Goal: Task Accomplishment & Management: Use online tool/utility

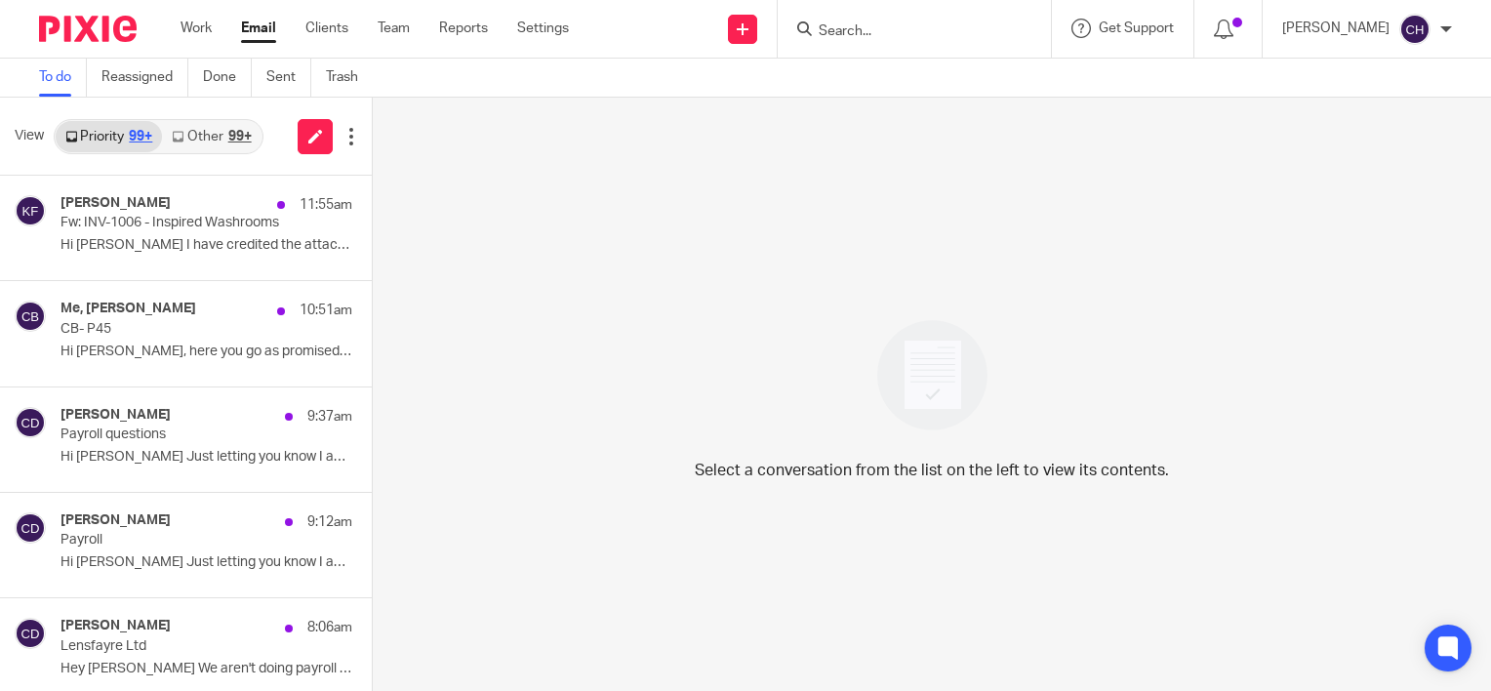
click at [1114, 276] on div "Select a conversation from the list on the left to view its contents." at bounding box center [932, 394] width 1118 height 593
click at [391, 30] on link "Team" at bounding box center [394, 29] width 32 height 20
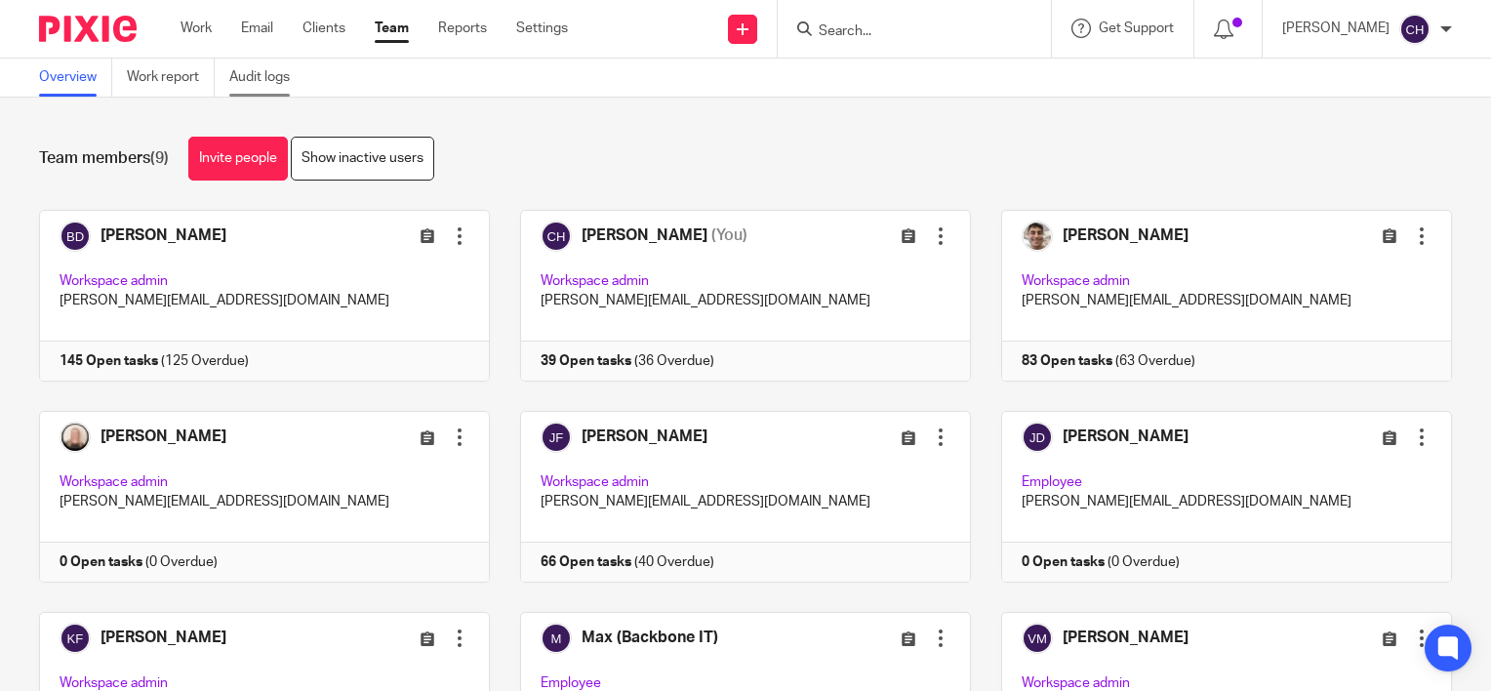
click at [266, 83] on link "Audit logs" at bounding box center [266, 78] width 75 height 38
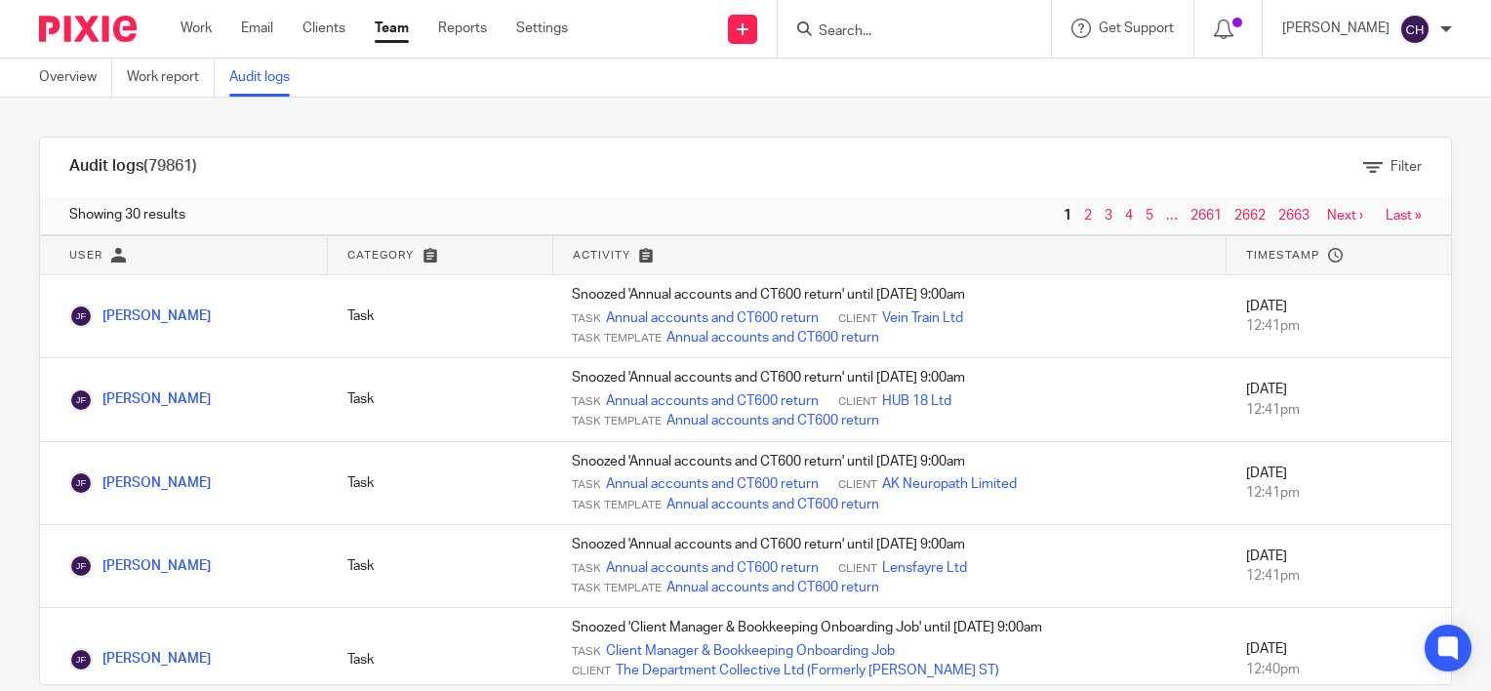
click at [876, 36] on input "Search" at bounding box center [905, 32] width 176 height 18
click at [83, 31] on img at bounding box center [88, 29] width 98 height 26
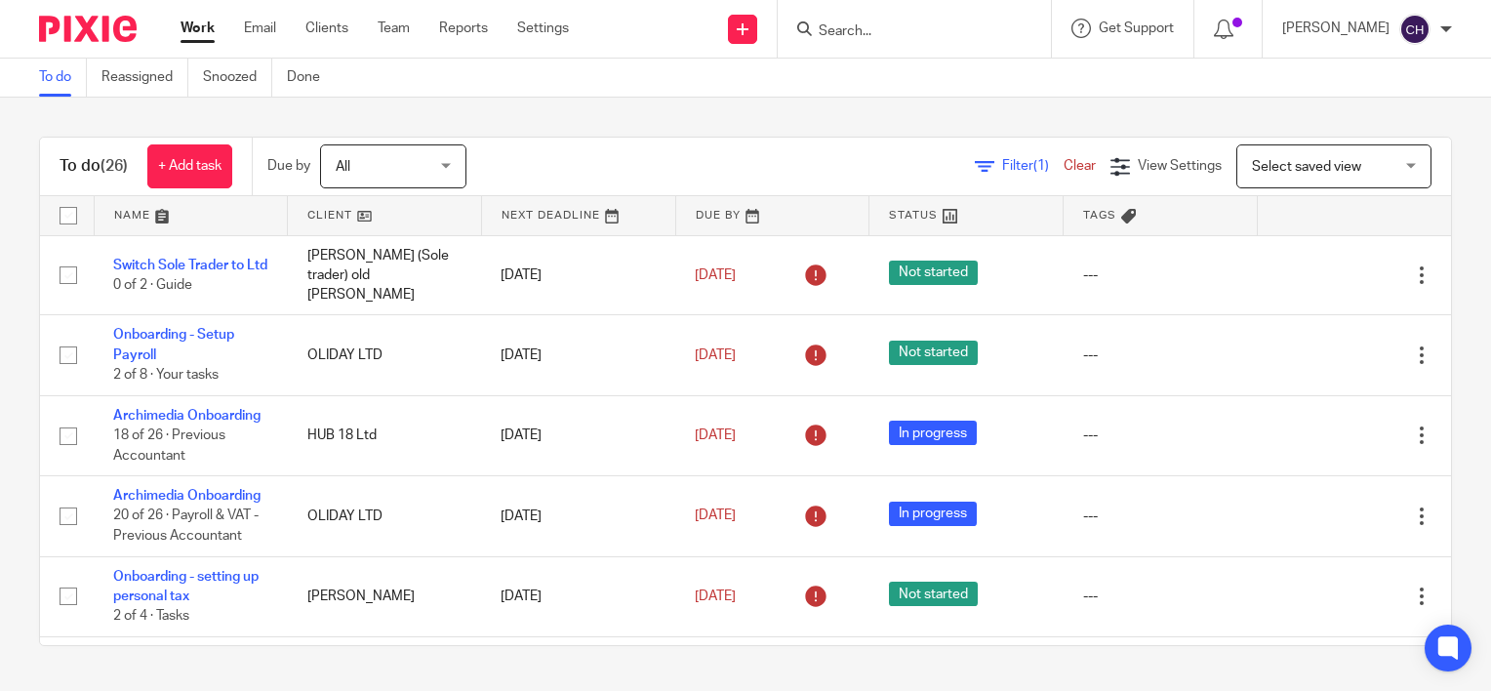
click at [142, 211] on link at bounding box center [191, 215] width 193 height 39
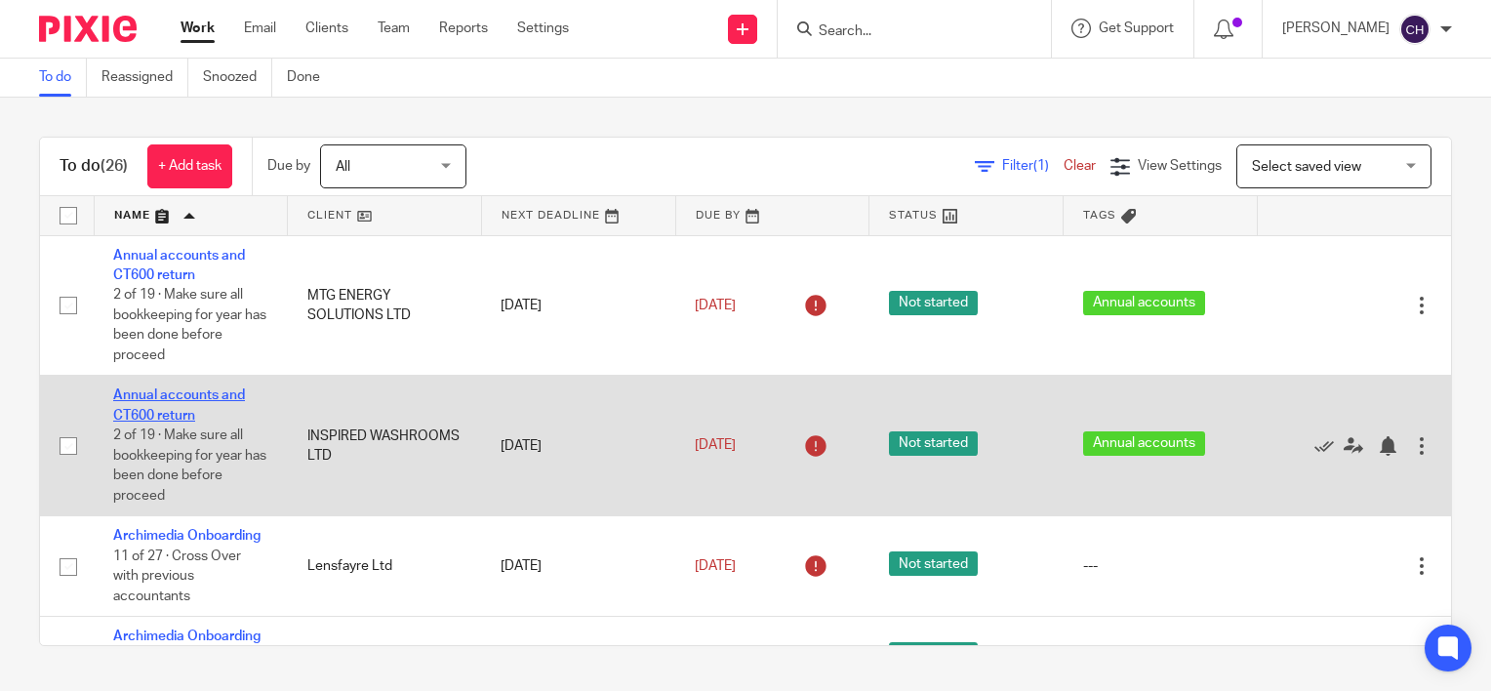
click at [160, 417] on link "Annual accounts and CT600 return" at bounding box center [179, 404] width 132 height 33
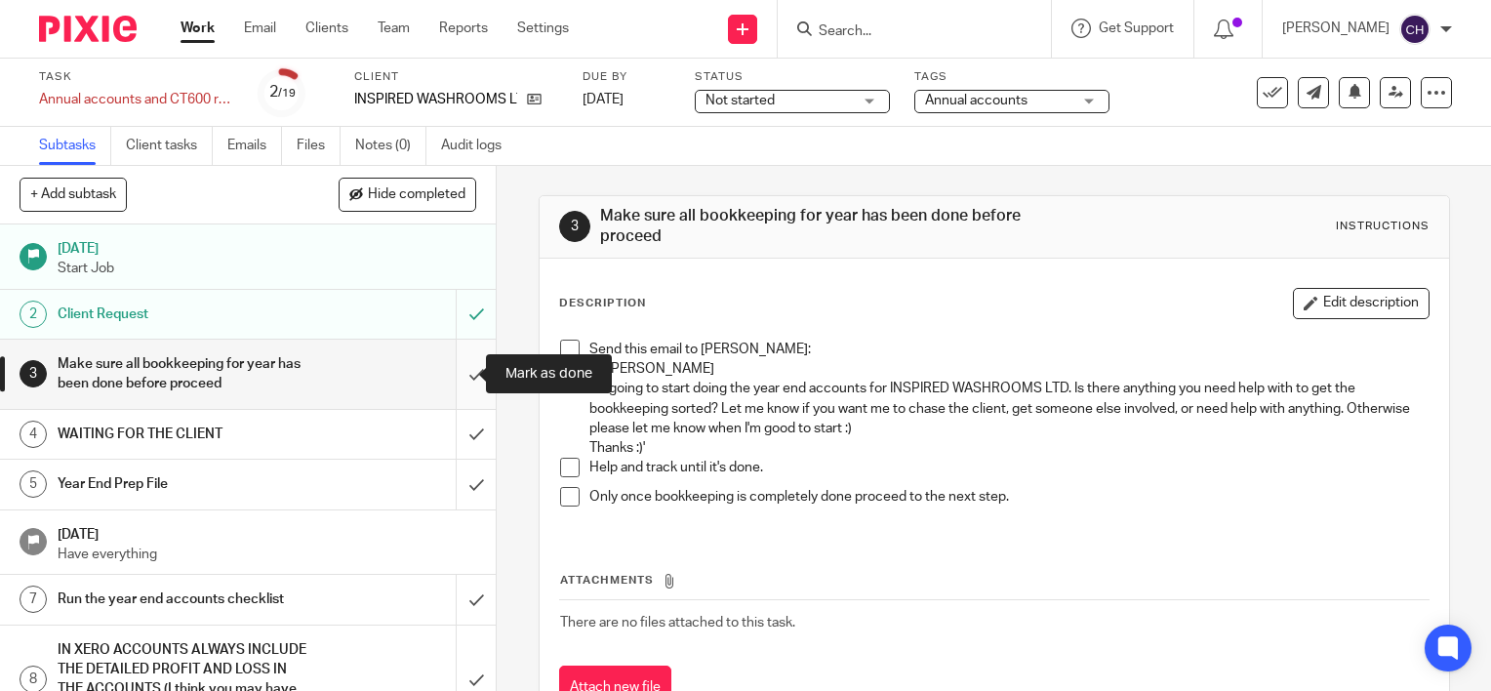
click at [450, 371] on input "submit" at bounding box center [248, 374] width 496 height 69
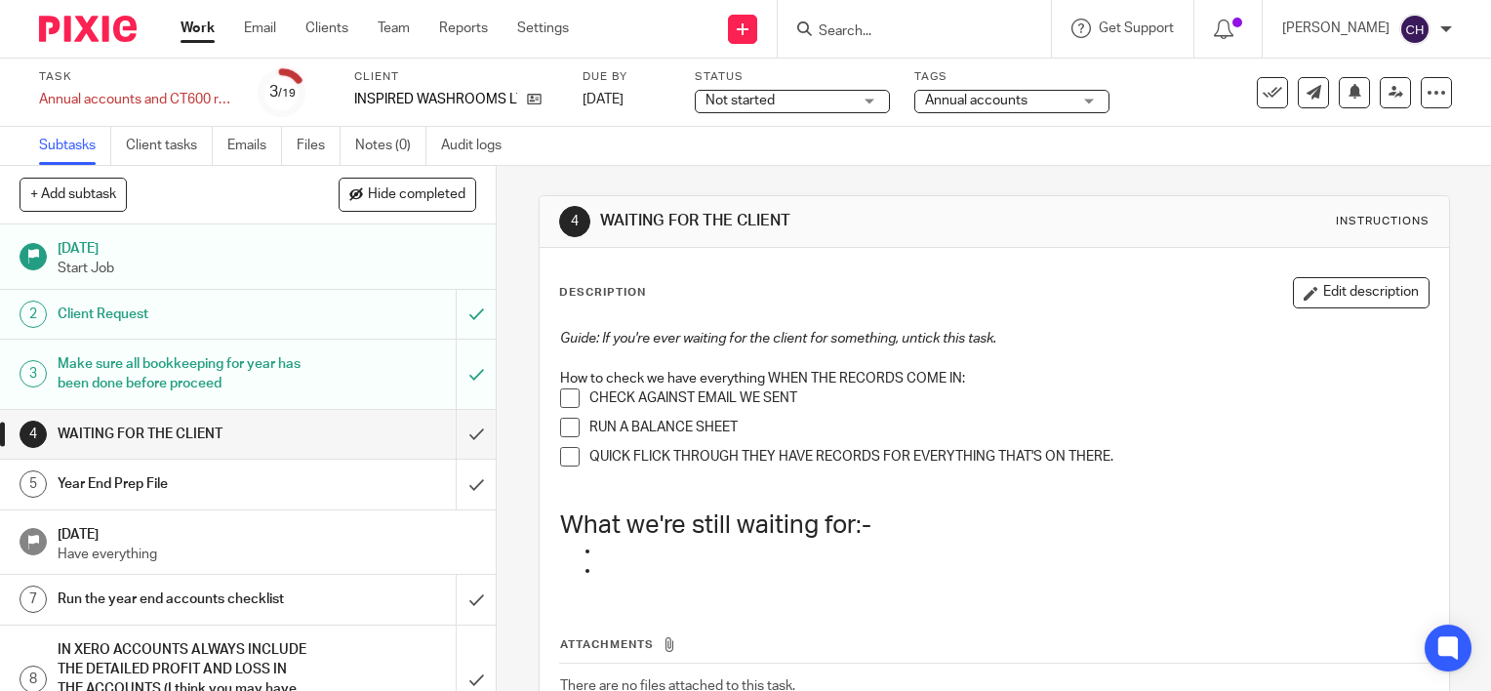
click at [322, 483] on div "Year End Prep File" at bounding box center [248, 483] width 380 height 29
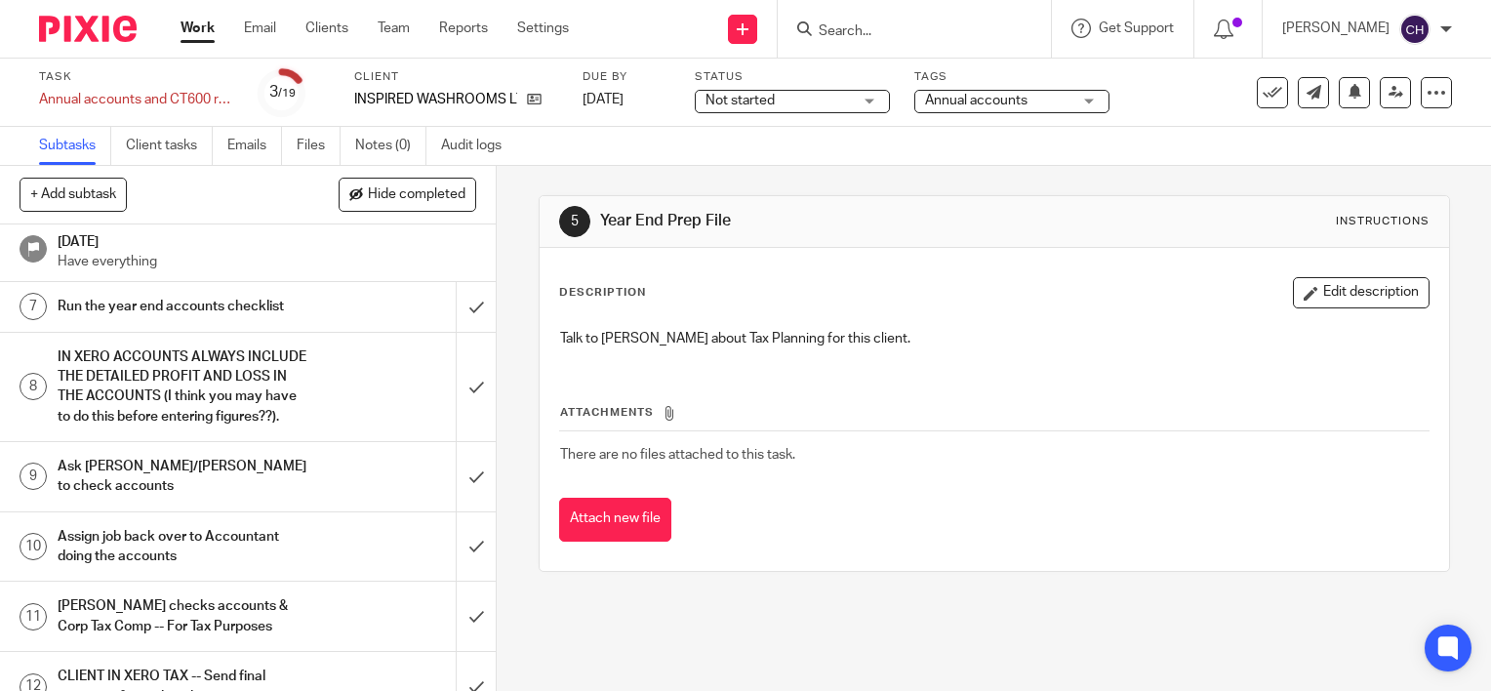
scroll to position [195, 0]
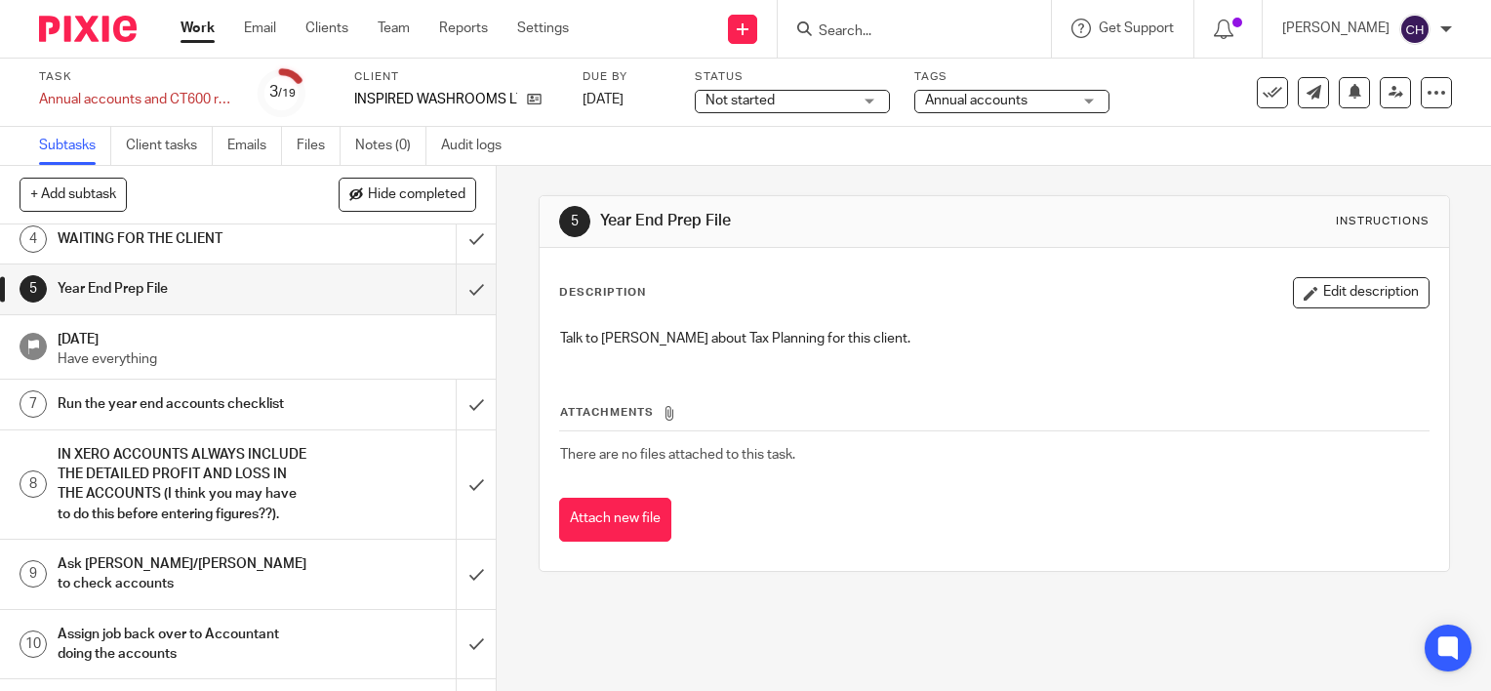
click at [239, 401] on h1 "Run the year end accounts checklist" at bounding box center [184, 403] width 253 height 29
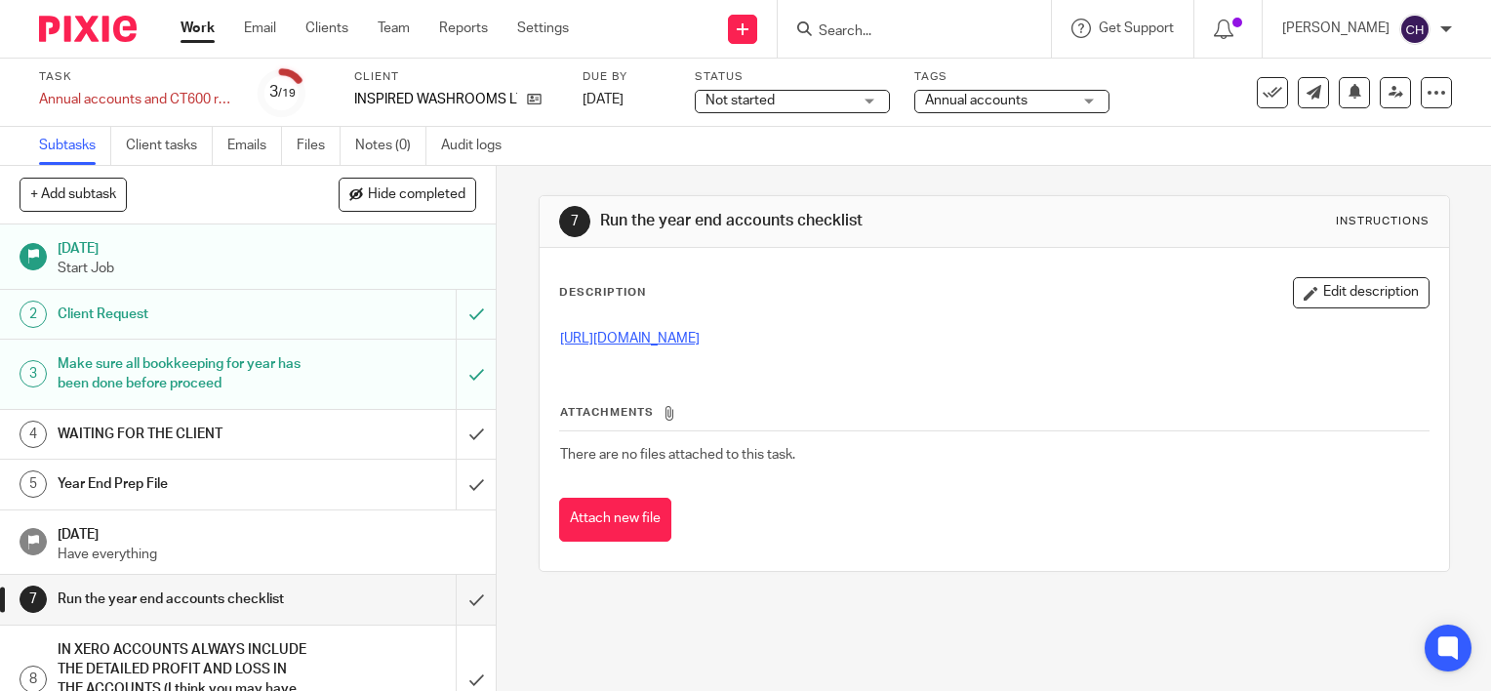
click at [699, 340] on link "https://docs.google.com/spreadsheets/d/1RPDY4MbZc8MWKGykTxPMstt4Mew3iSW635qrpTX…" at bounding box center [630, 339] width 140 height 14
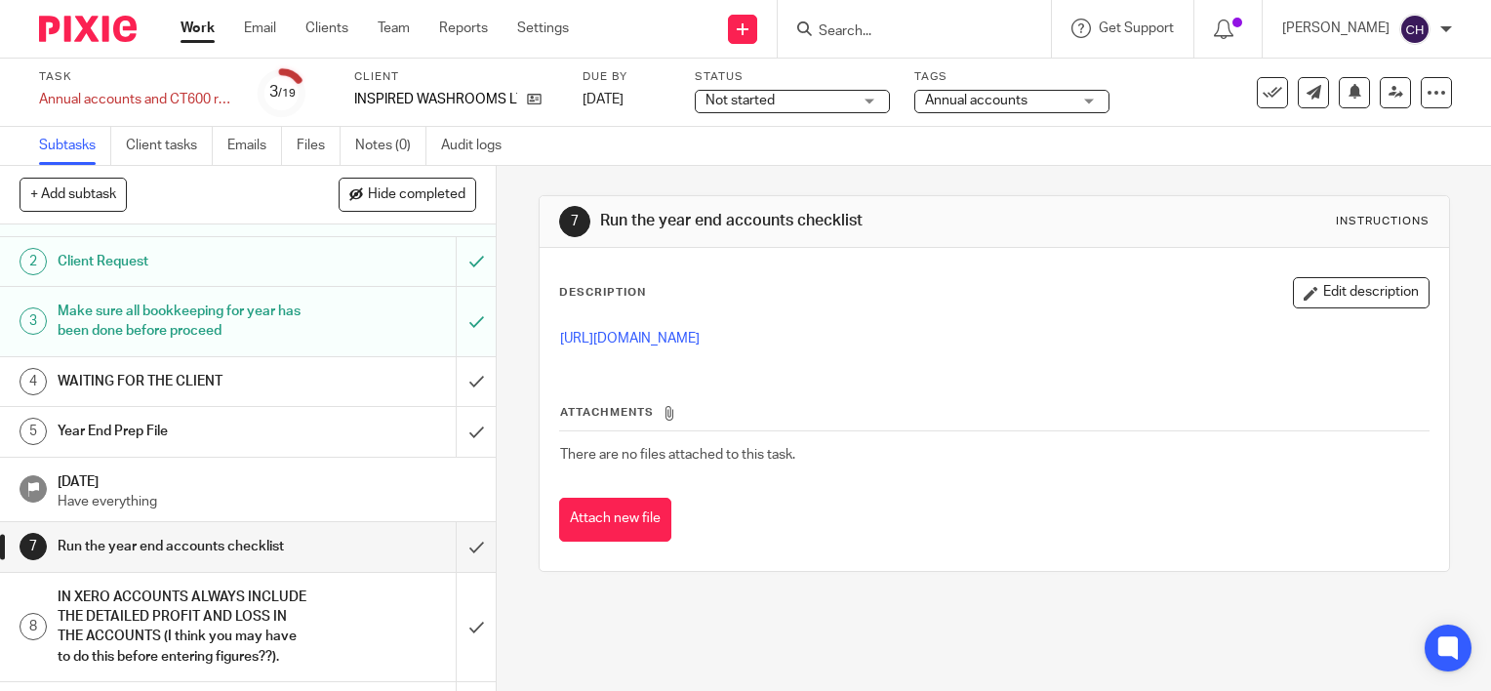
scroll to position [98, 0]
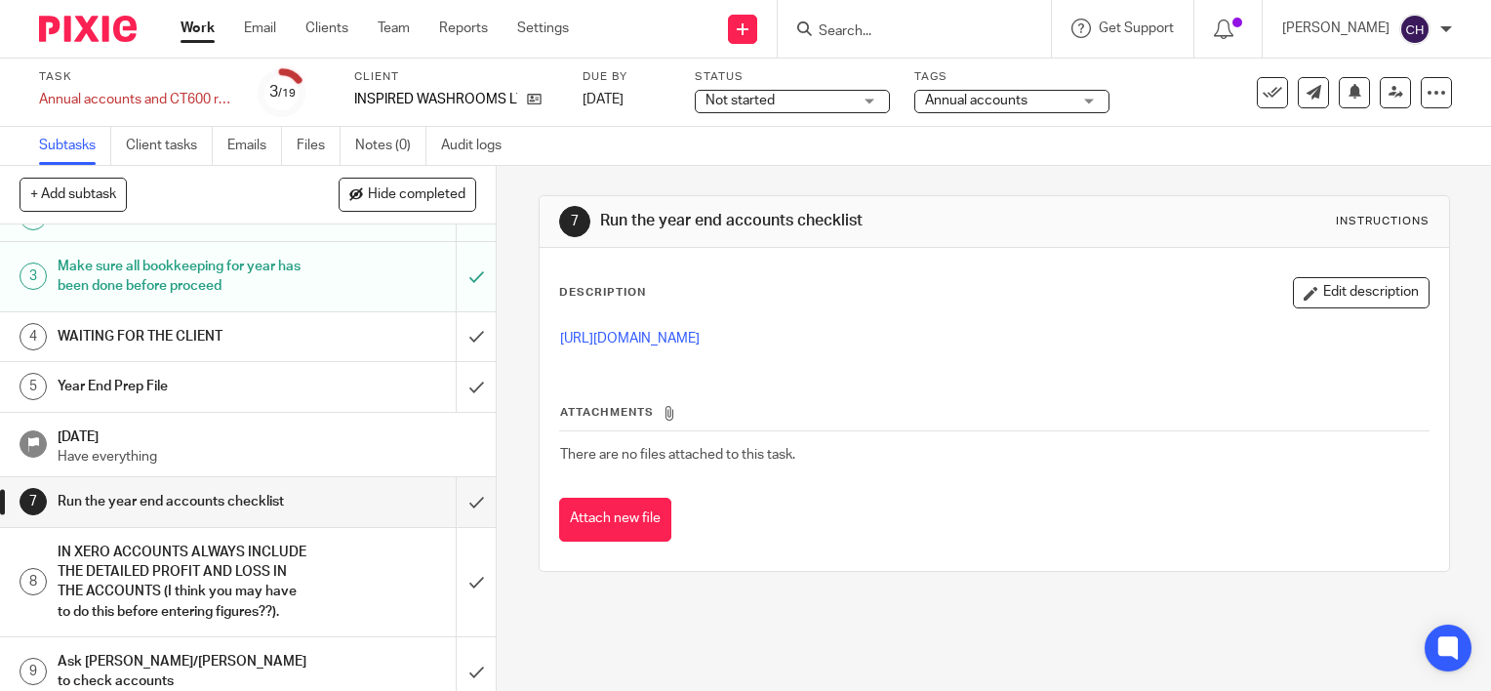
click at [304, 562] on div "IN XERO ACCOUNTS ALWAYS INCLUDE THE DETAILED PROFIT AND LOSS IN THE ACCOUNTS (I…" at bounding box center [248, 582] width 380 height 89
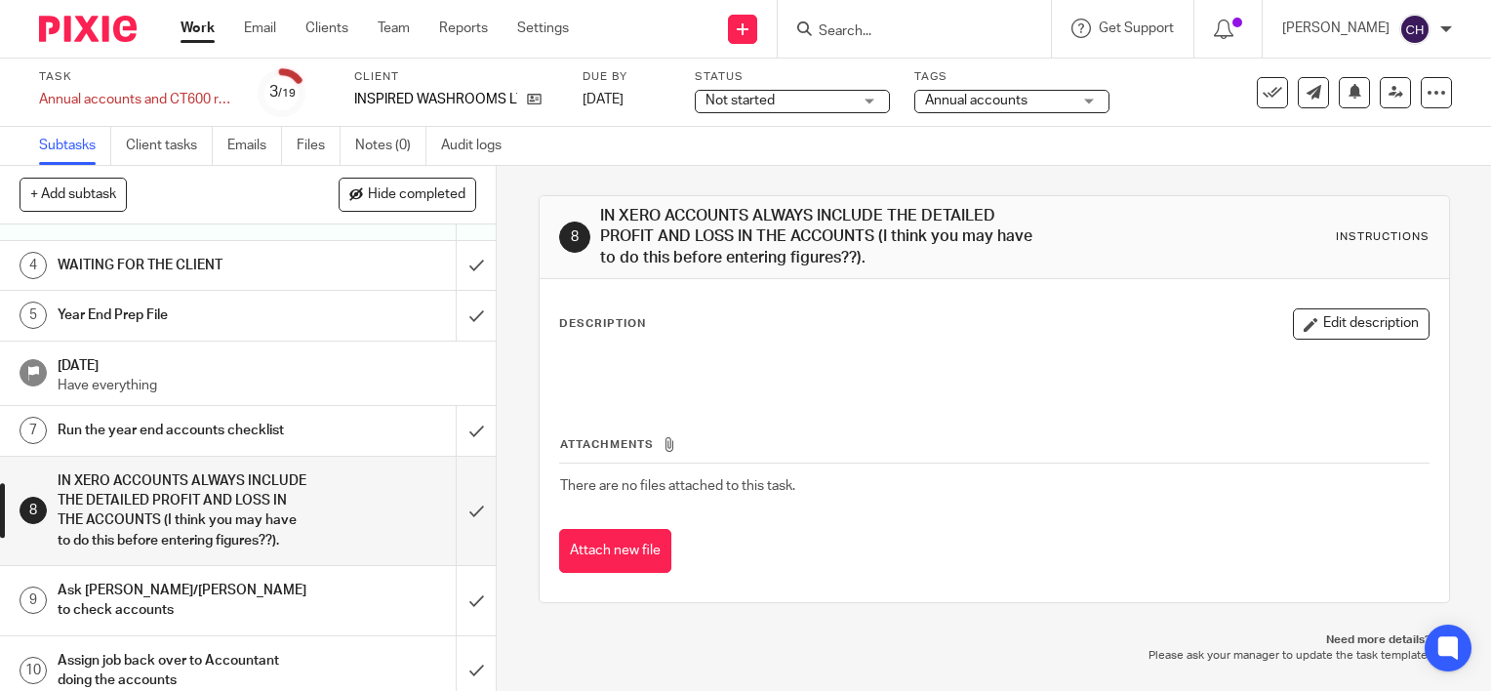
scroll to position [293, 0]
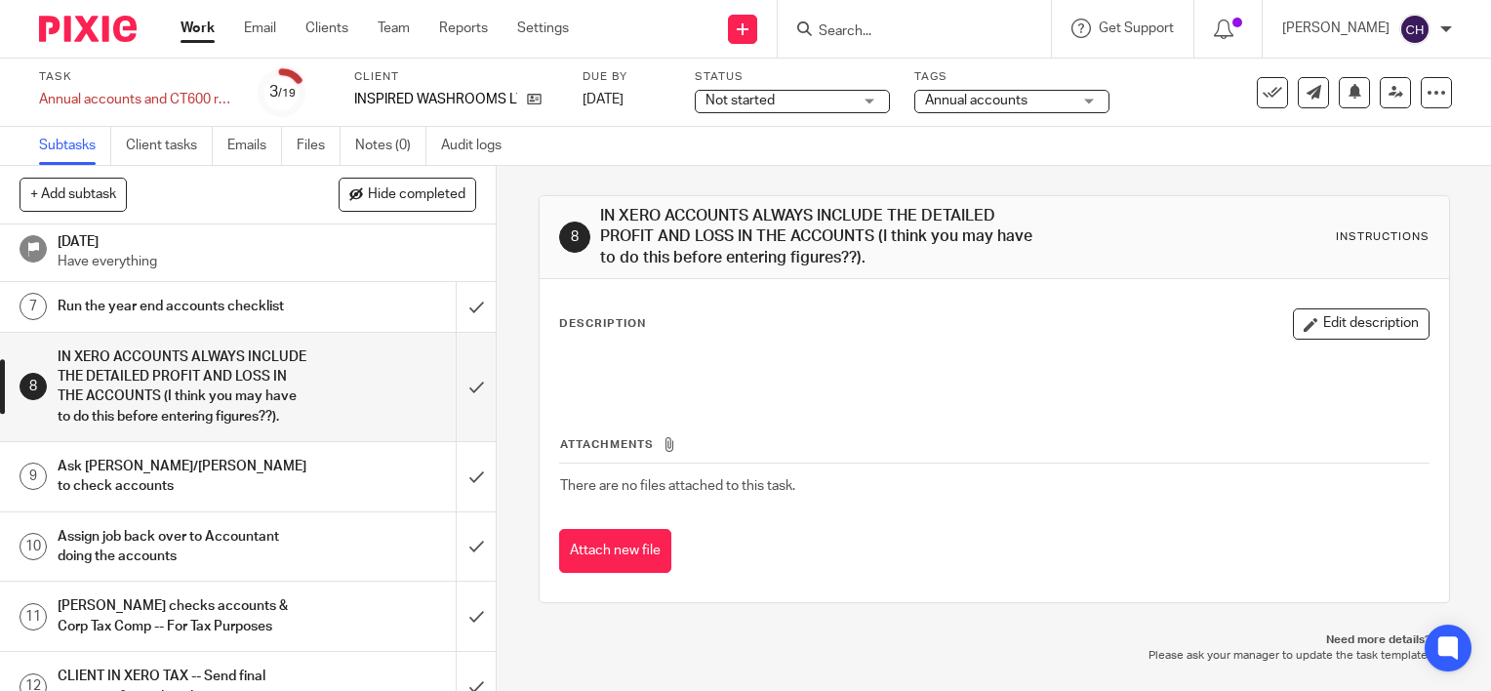
click at [272, 487] on h1 "Ask Clara/Jill to check accounts" at bounding box center [184, 477] width 253 height 50
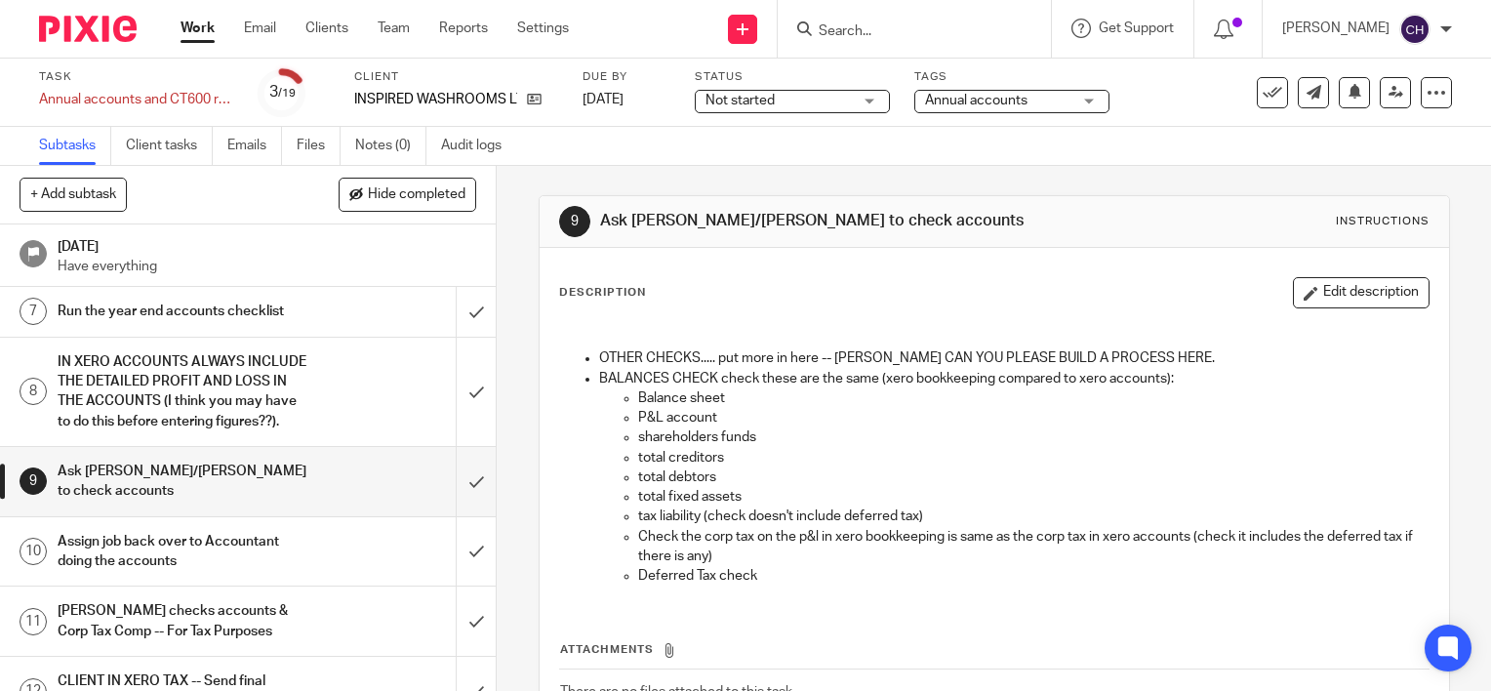
scroll to position [293, 0]
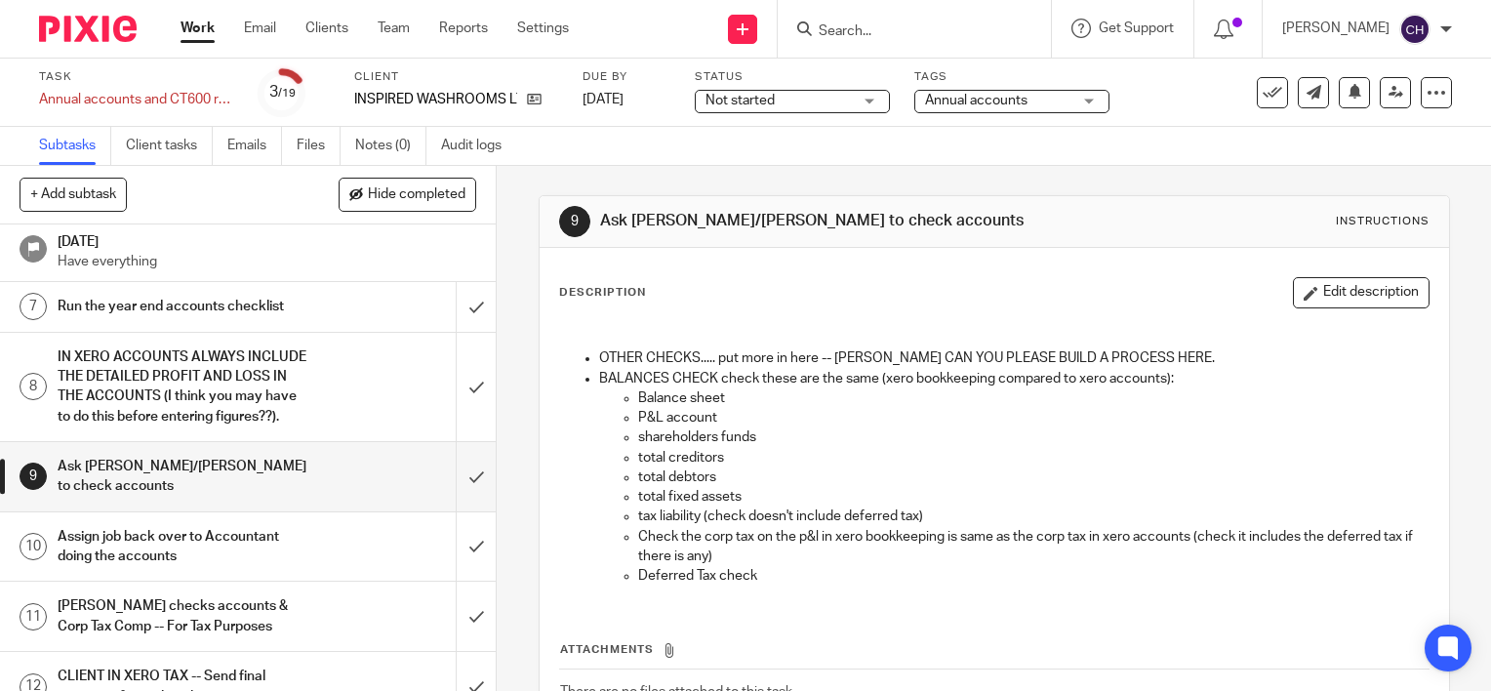
click at [340, 531] on div "Assign job back over to Accountant doing the accounts" at bounding box center [248, 547] width 380 height 50
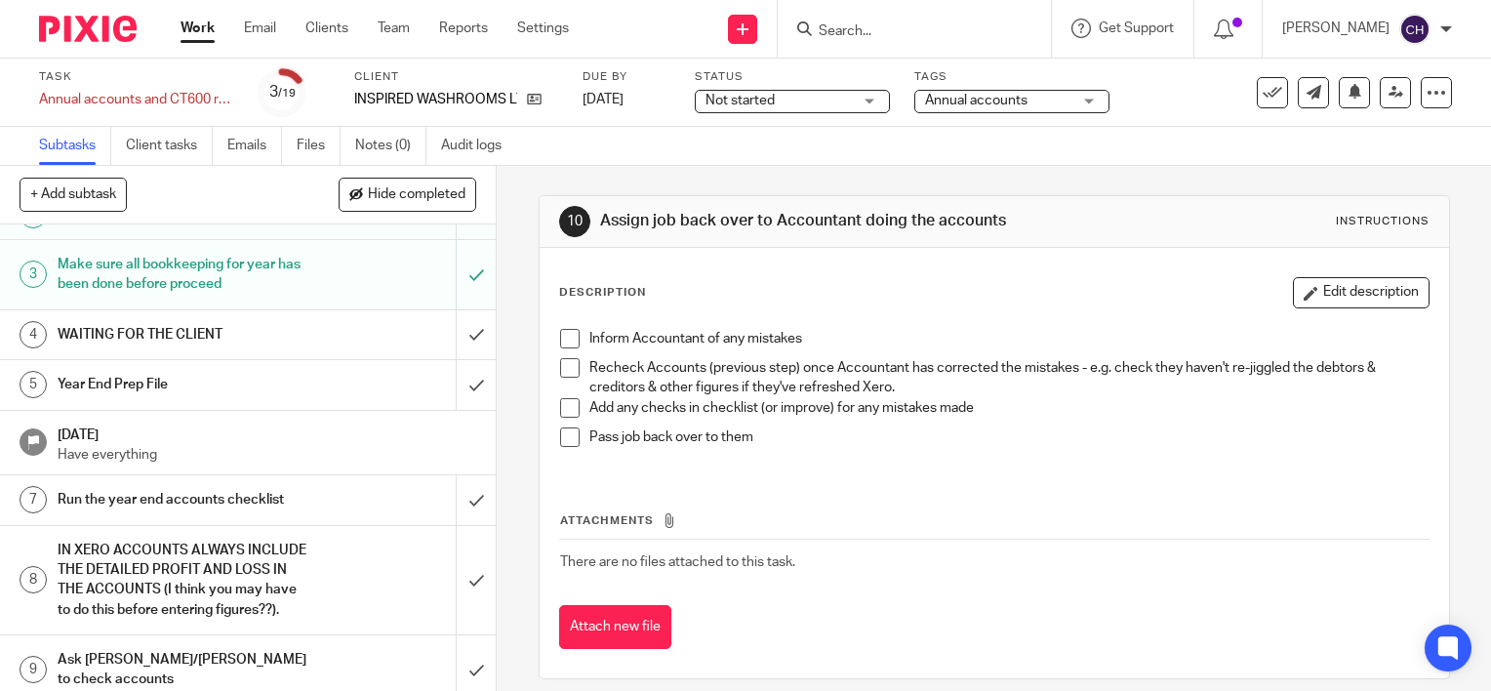
scroll to position [293, 0]
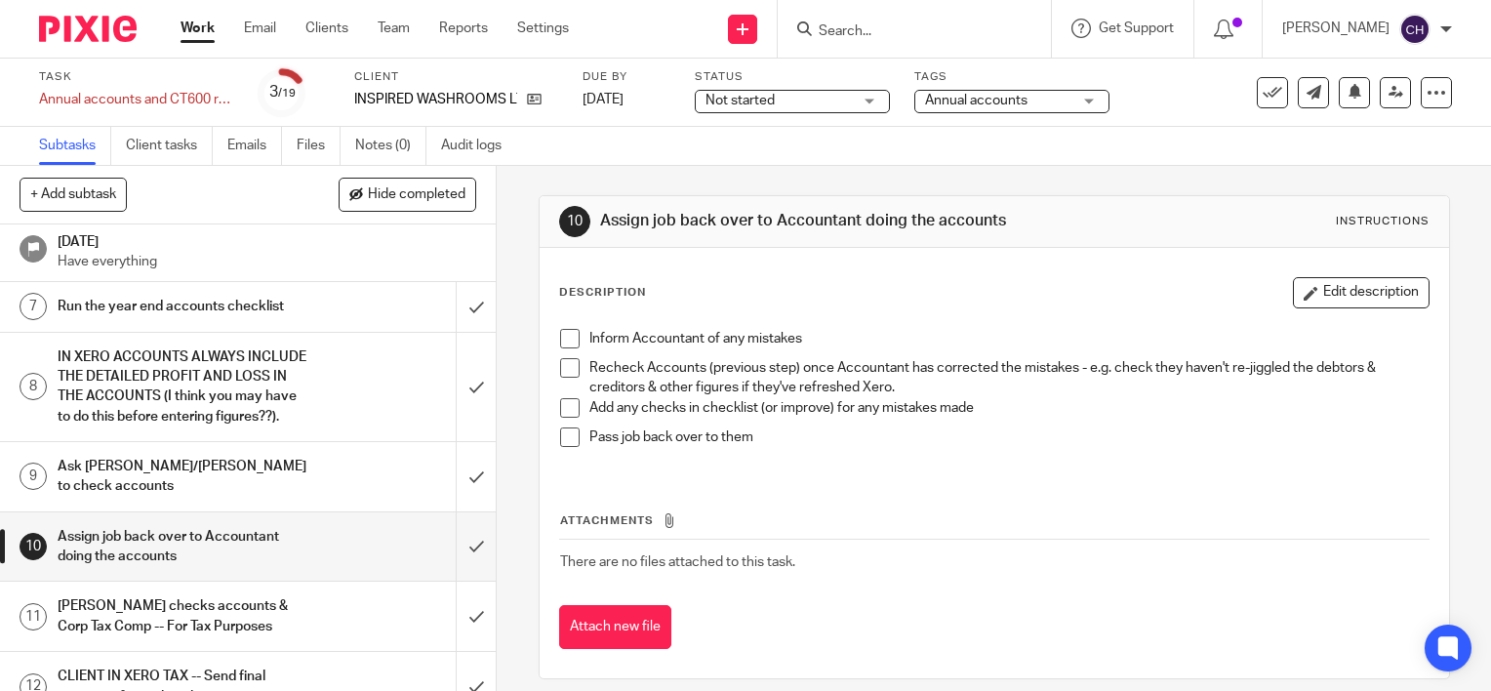
click at [84, 25] on img at bounding box center [88, 29] width 98 height 26
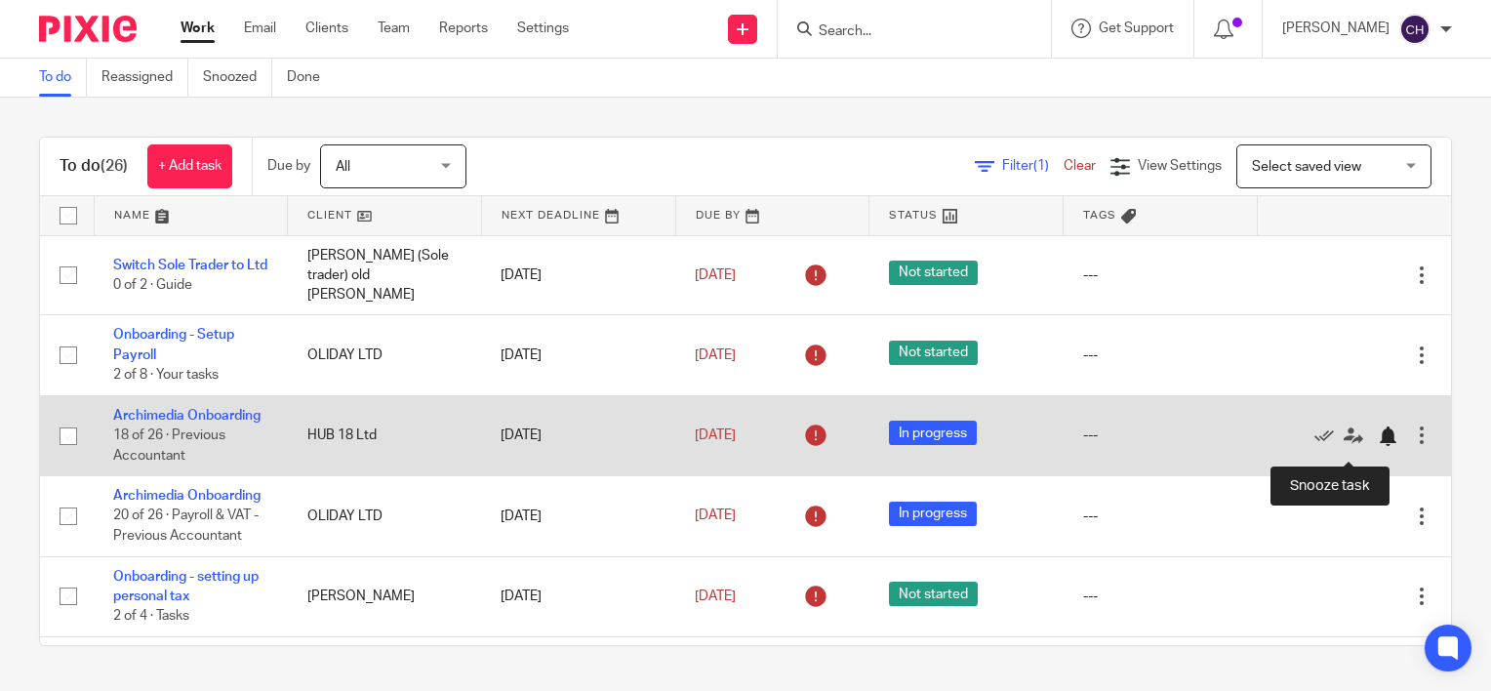
click at [1378, 446] on div at bounding box center [1388, 436] width 20 height 20
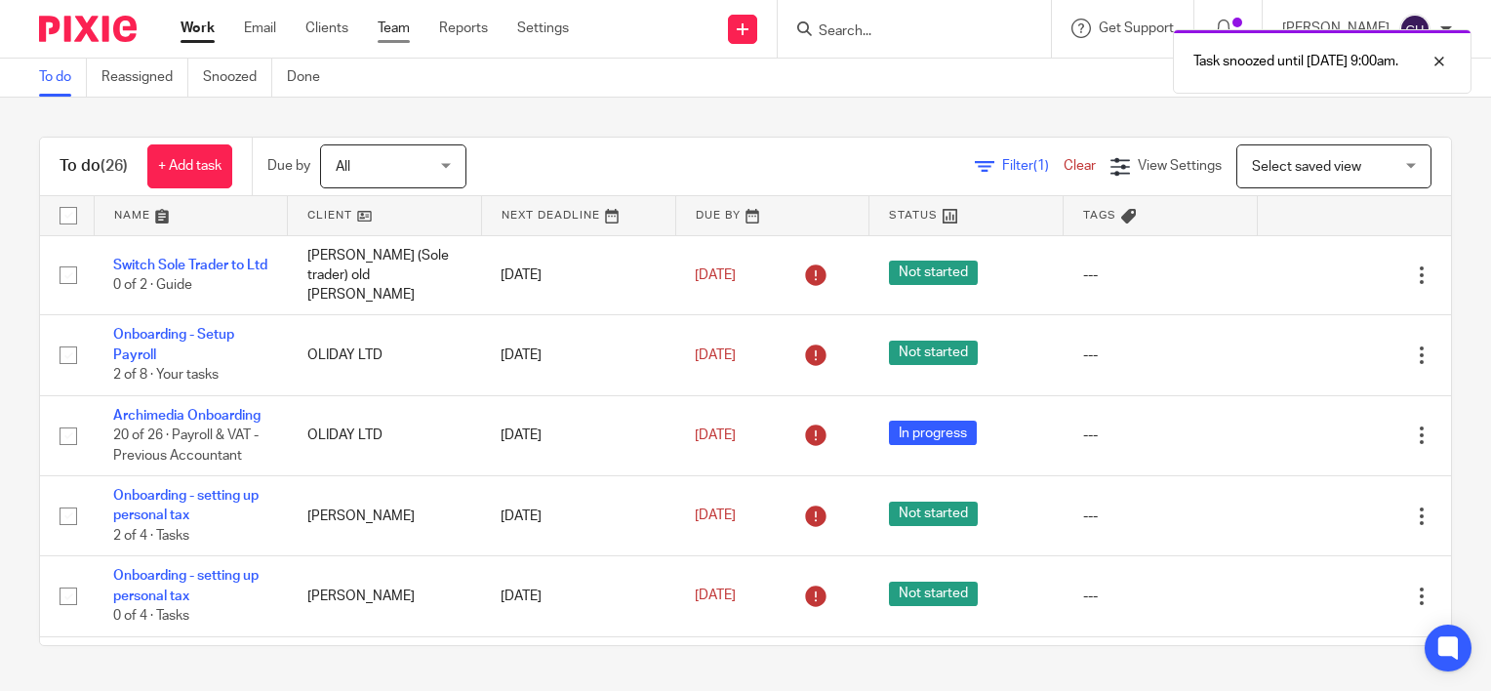
click at [394, 38] on link "Team" at bounding box center [394, 29] width 32 height 20
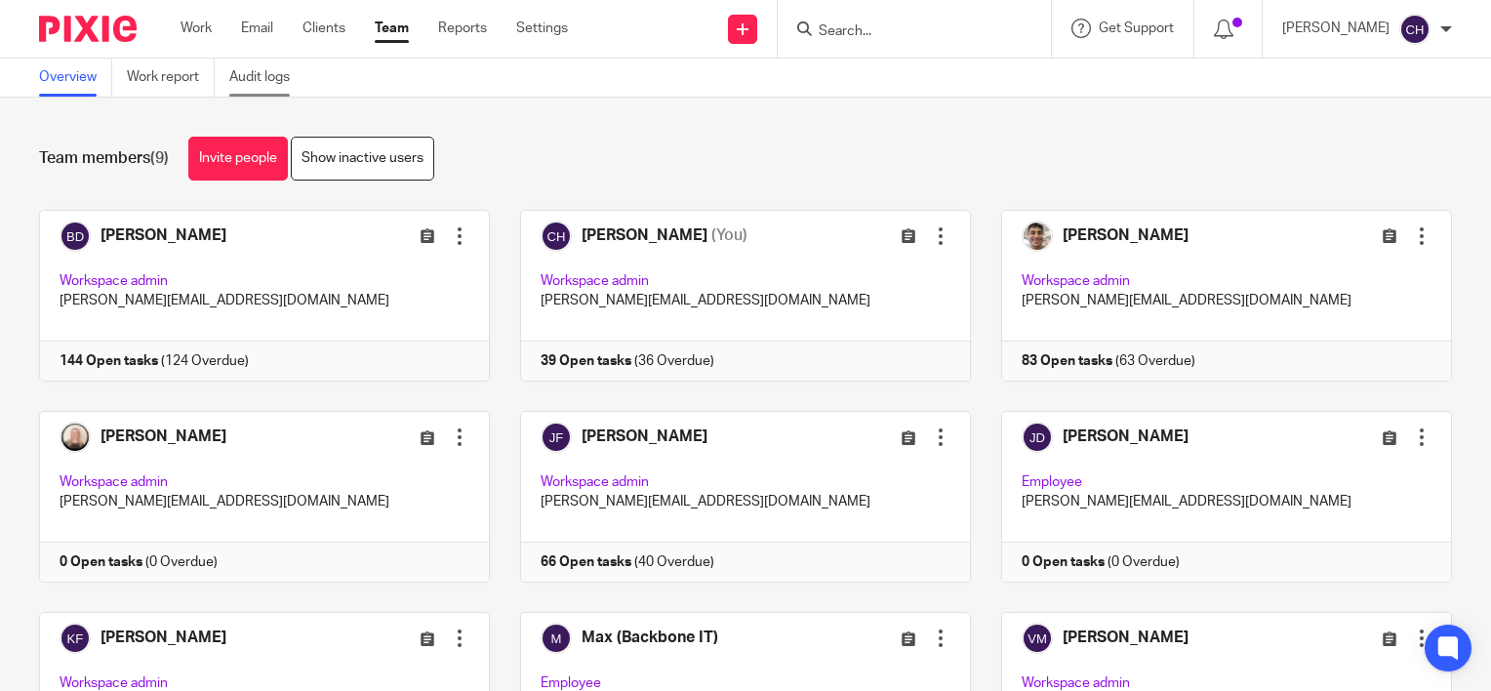
click at [260, 85] on link "Audit logs" at bounding box center [266, 78] width 75 height 38
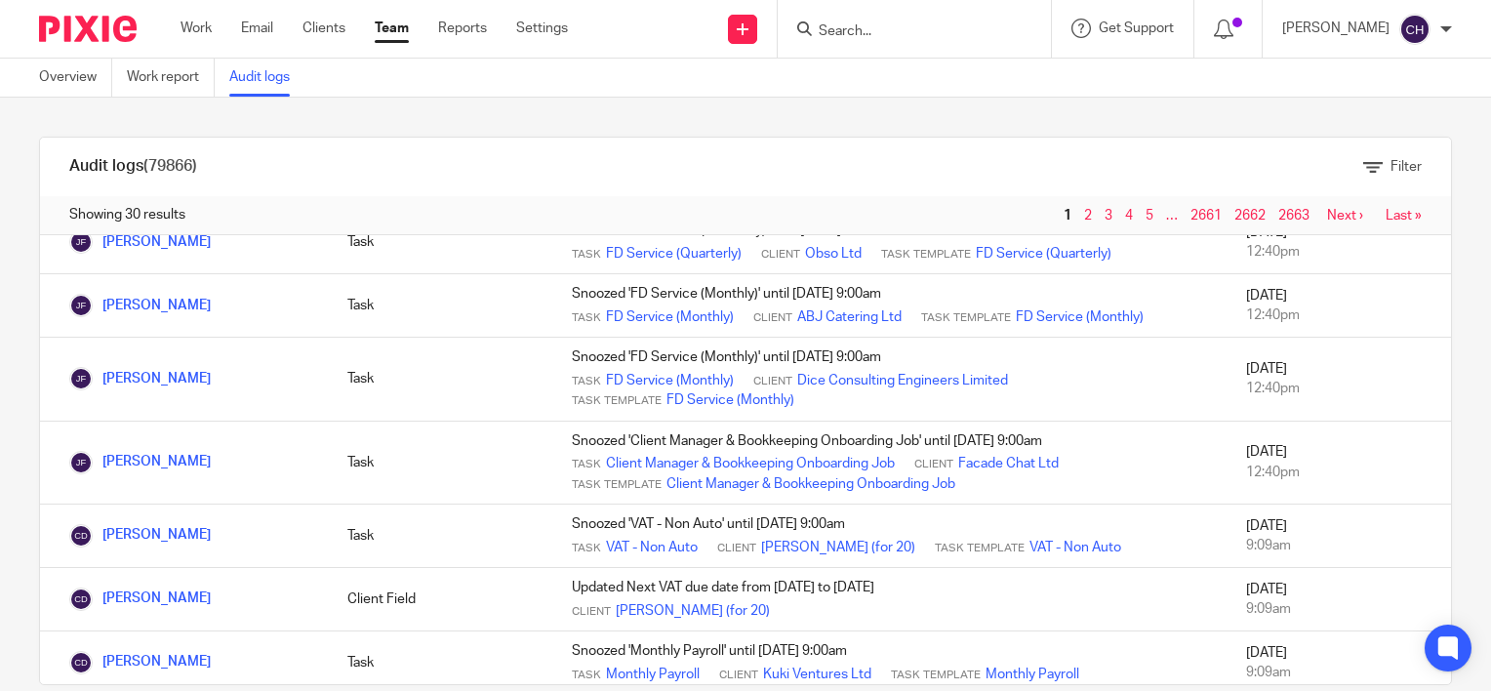
scroll to position [1171, 0]
